Goal: Task Accomplishment & Management: Use online tool/utility

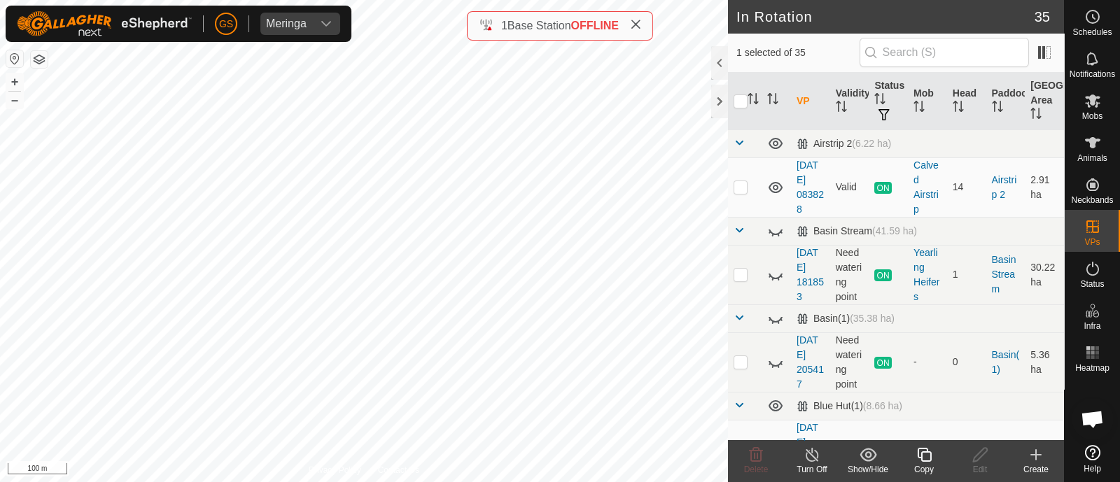
click at [925, 460] on icon at bounding box center [925, 455] width 18 height 17
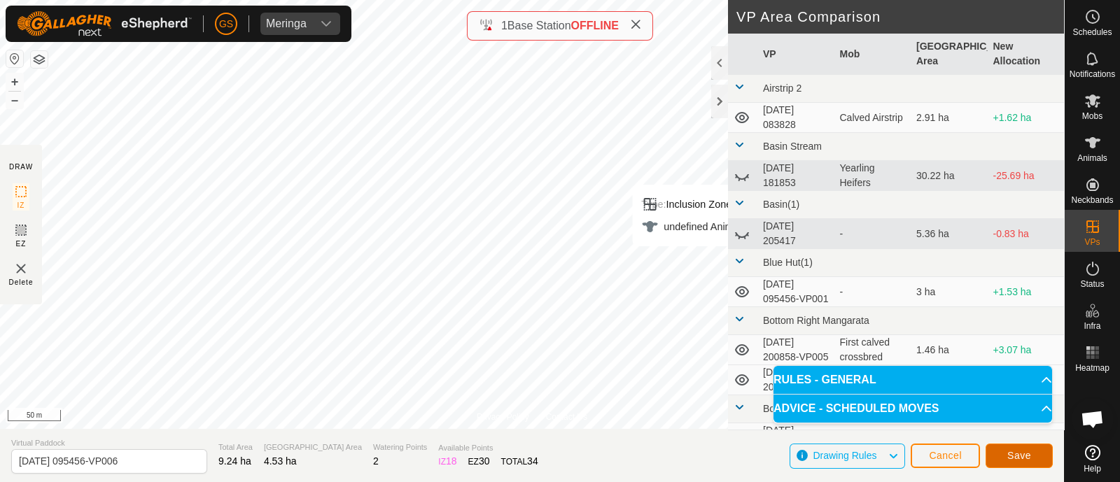
click at [1026, 457] on span "Save" at bounding box center [1019, 455] width 24 height 11
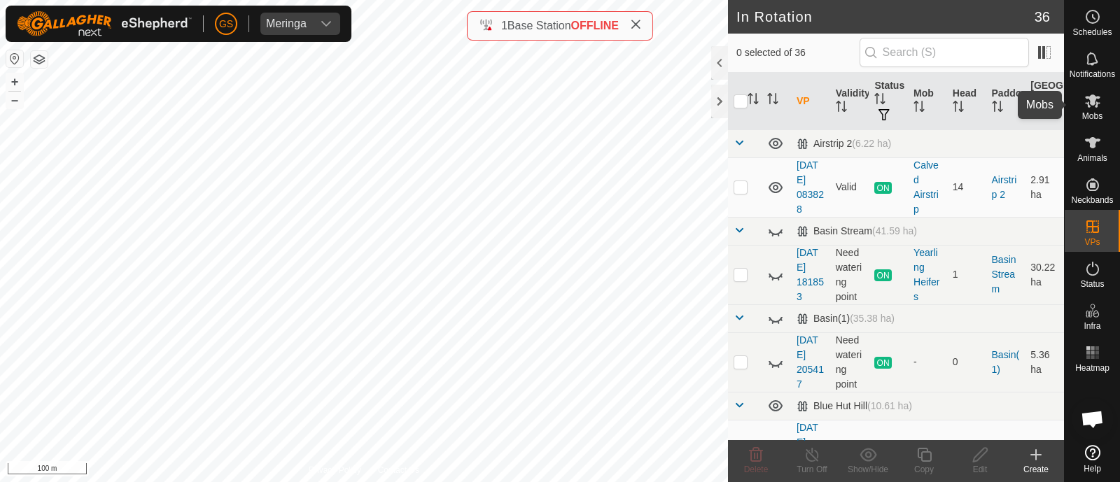
click at [1094, 102] on icon at bounding box center [1092, 101] width 15 height 13
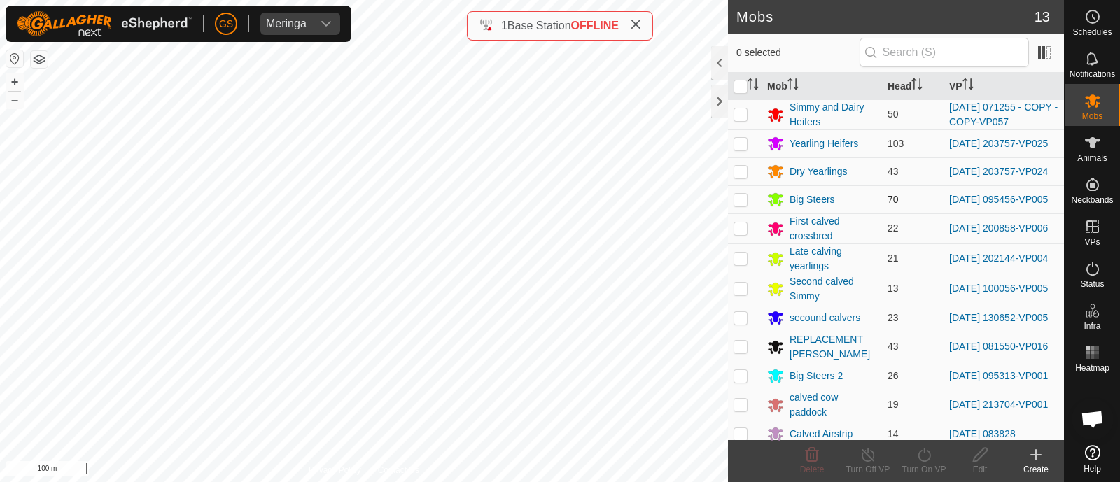
click at [739, 205] on p-checkbox at bounding box center [741, 199] width 14 height 11
checkbox input "true"
click at [923, 458] on icon at bounding box center [925, 455] width 18 height 17
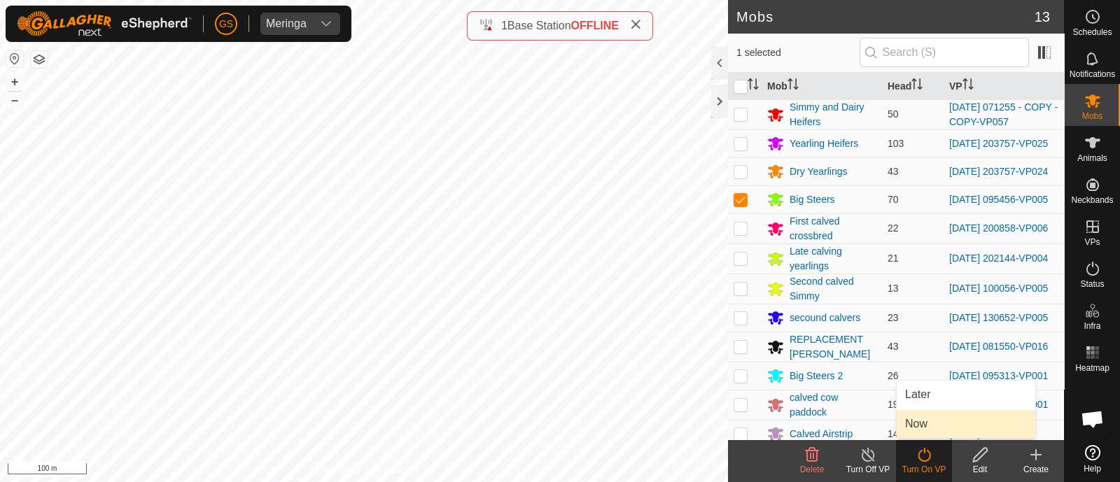
click at [911, 424] on link "Now" at bounding box center [966, 424] width 139 height 28
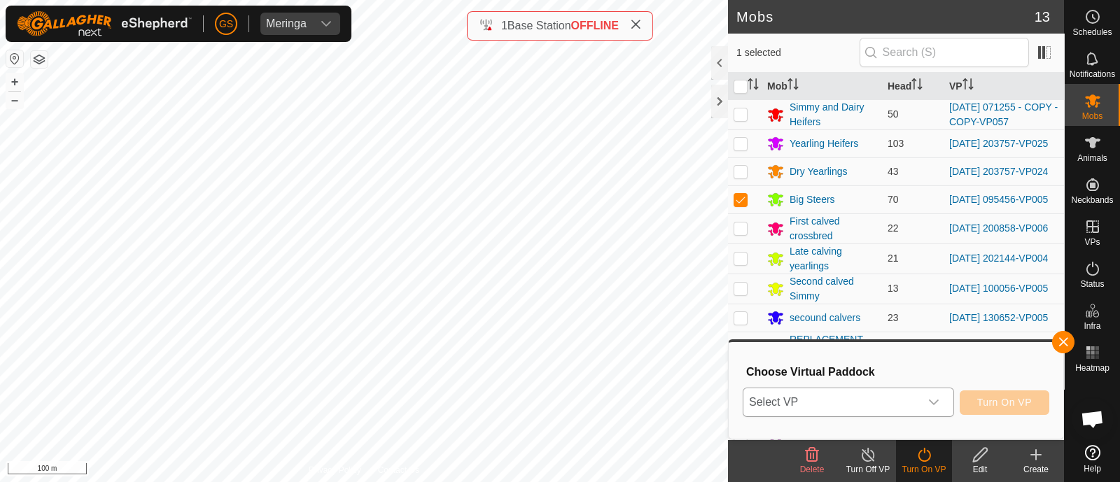
click at [907, 402] on span "Select VP" at bounding box center [831, 403] width 176 height 28
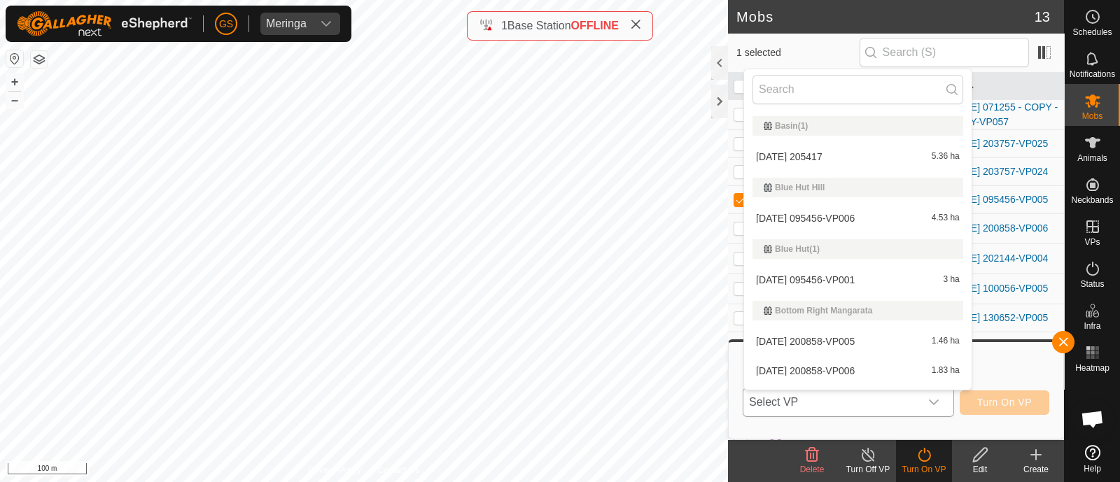
scroll to position [113, 0]
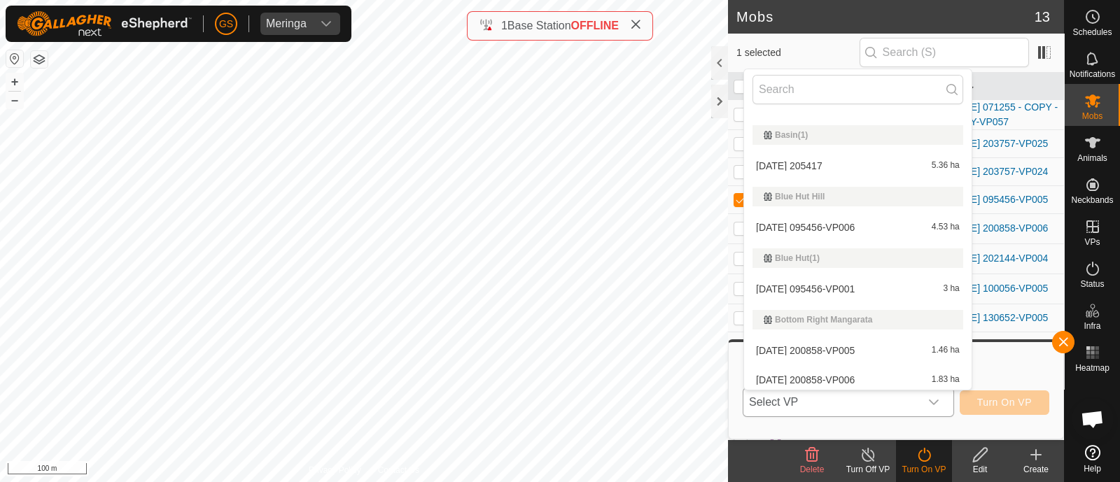
click at [865, 230] on li "[DATE] 095456-VP006 4.53 ha" at bounding box center [858, 228] width 228 height 28
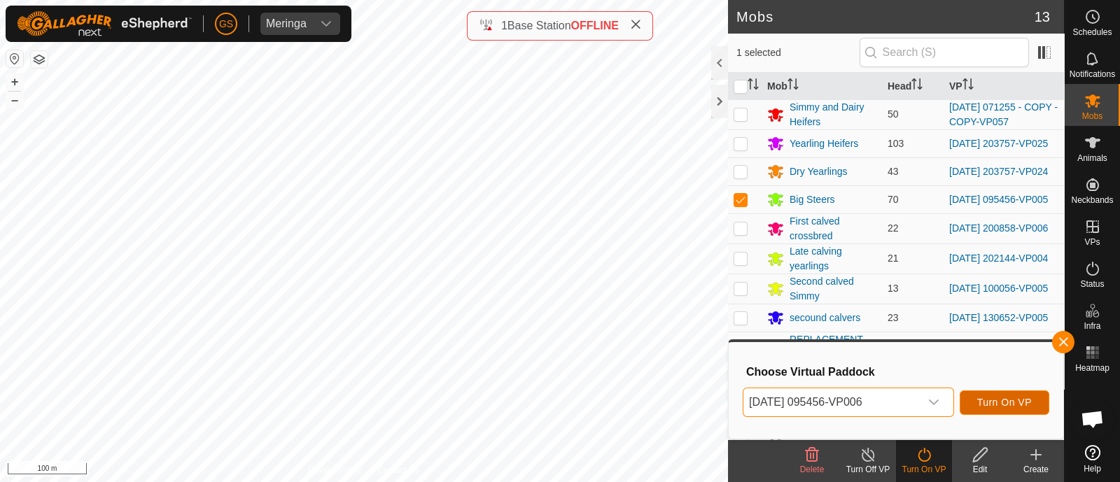
click at [989, 399] on span "Turn On VP" at bounding box center [1004, 402] width 55 height 11
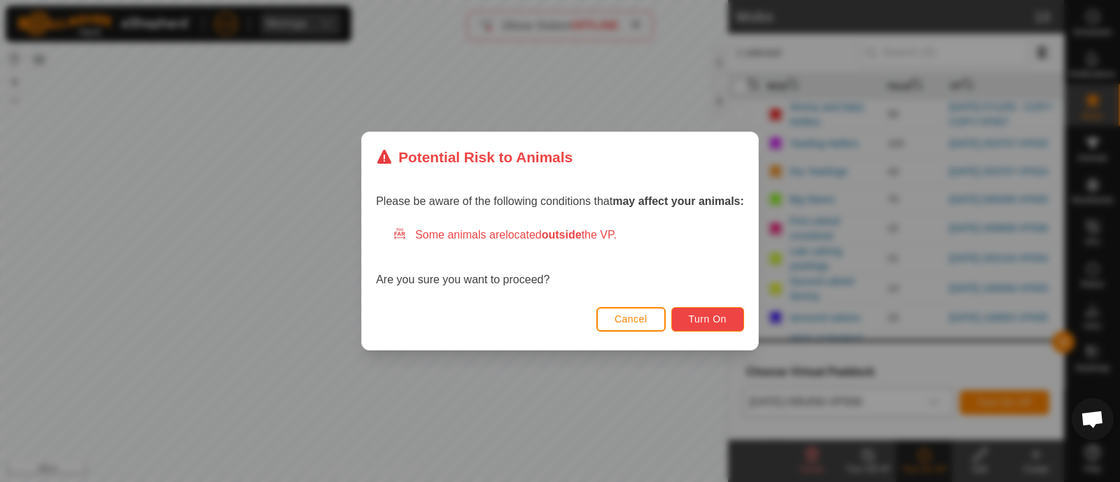
click at [697, 312] on button "Turn On" at bounding box center [707, 319] width 73 height 25
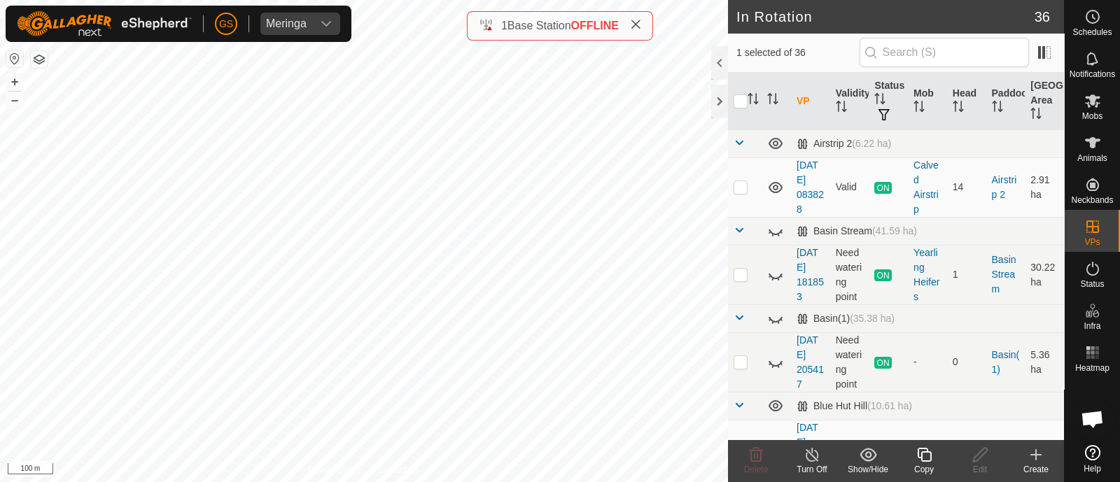
click at [923, 459] on icon at bounding box center [925, 455] width 18 height 17
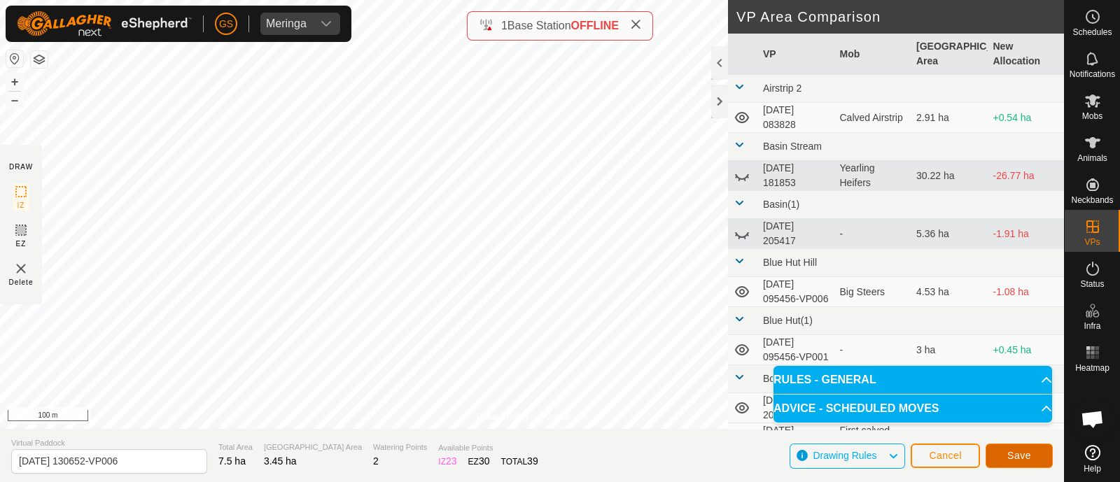
click at [1026, 454] on span "Save" at bounding box center [1019, 455] width 24 height 11
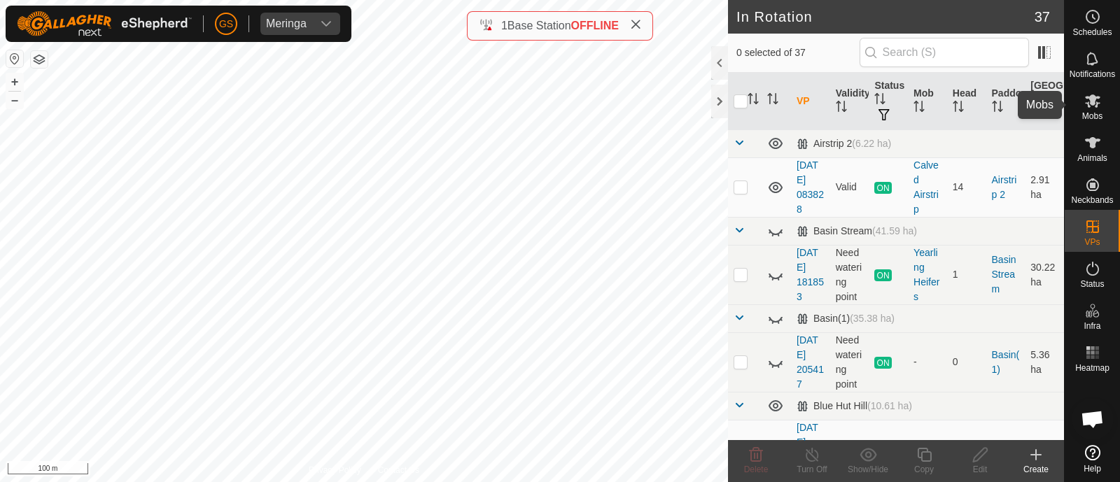
click at [1098, 104] on icon at bounding box center [1092, 100] width 17 height 17
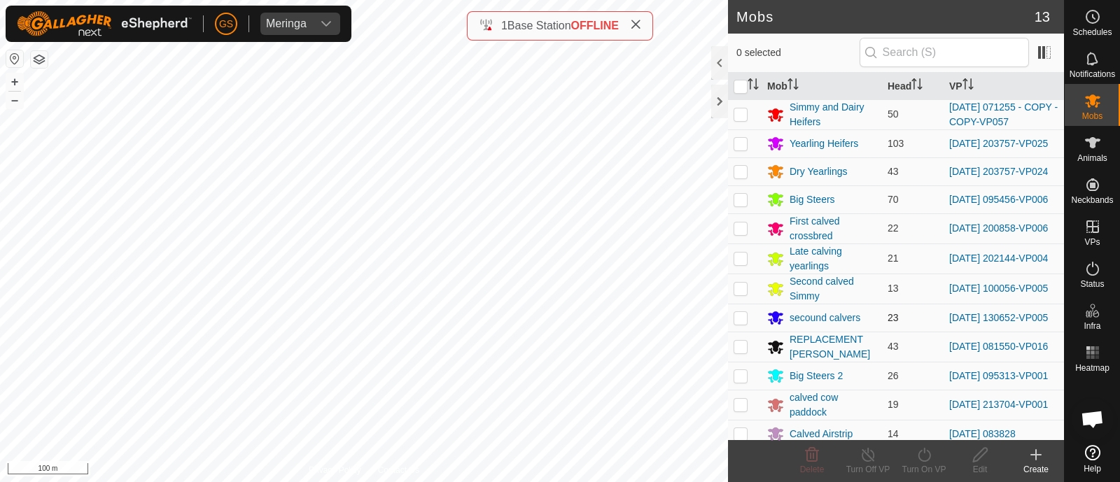
click at [741, 323] on p-checkbox at bounding box center [741, 317] width 14 height 11
checkbox input "true"
click at [925, 454] on icon at bounding box center [925, 455] width 18 height 17
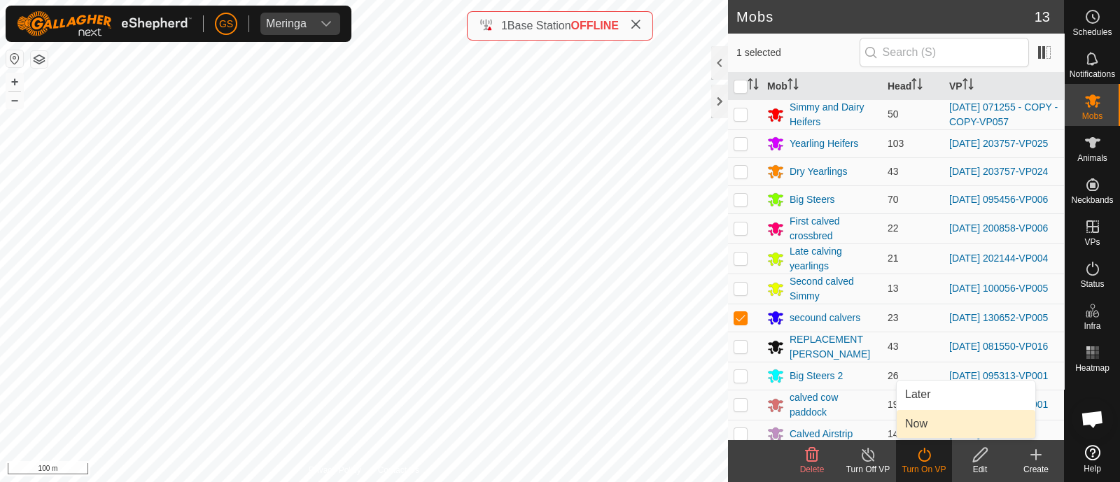
click at [918, 427] on link "Now" at bounding box center [966, 424] width 139 height 28
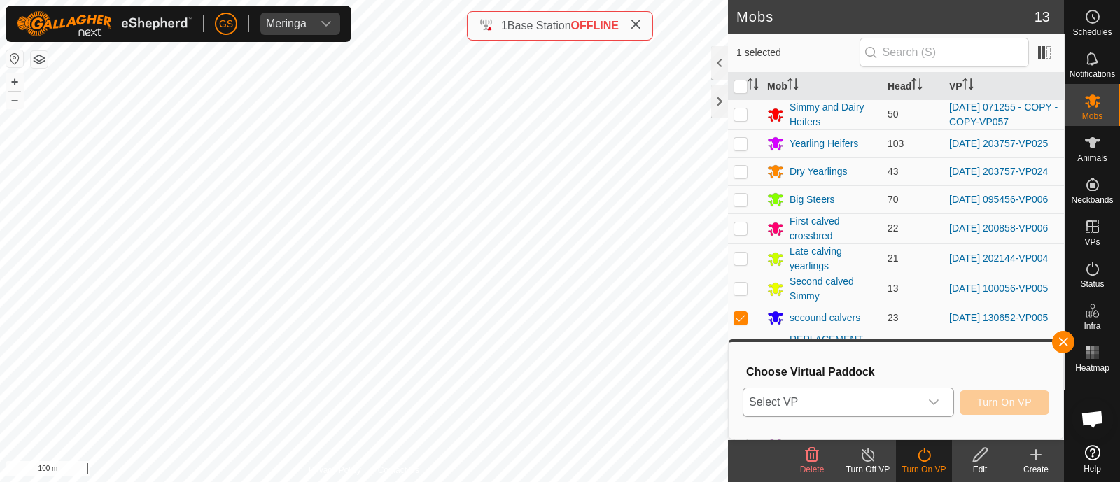
click at [931, 405] on icon "dropdown trigger" at bounding box center [933, 402] width 11 height 11
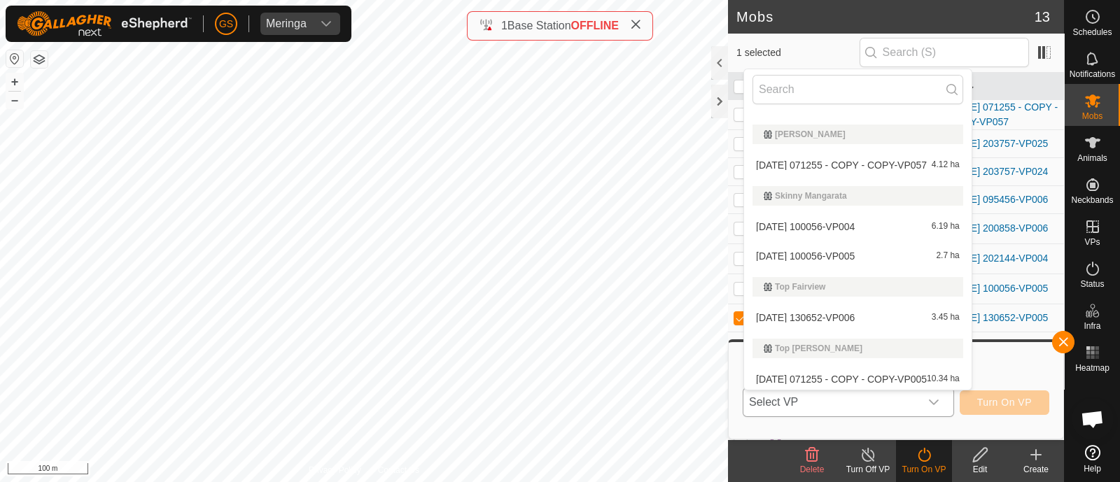
scroll to position [1514, 0]
click at [861, 313] on li "[DATE] 130652-VP006 3.45 ha" at bounding box center [858, 316] width 228 height 28
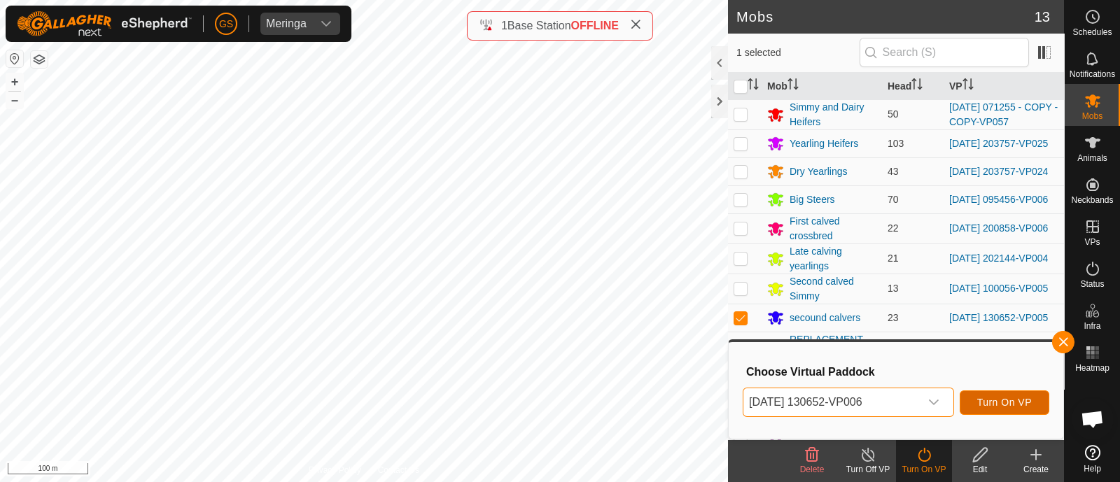
click at [1003, 403] on span "Turn On VP" at bounding box center [1004, 402] width 55 height 11
